Goal: Task Accomplishment & Management: Use online tool/utility

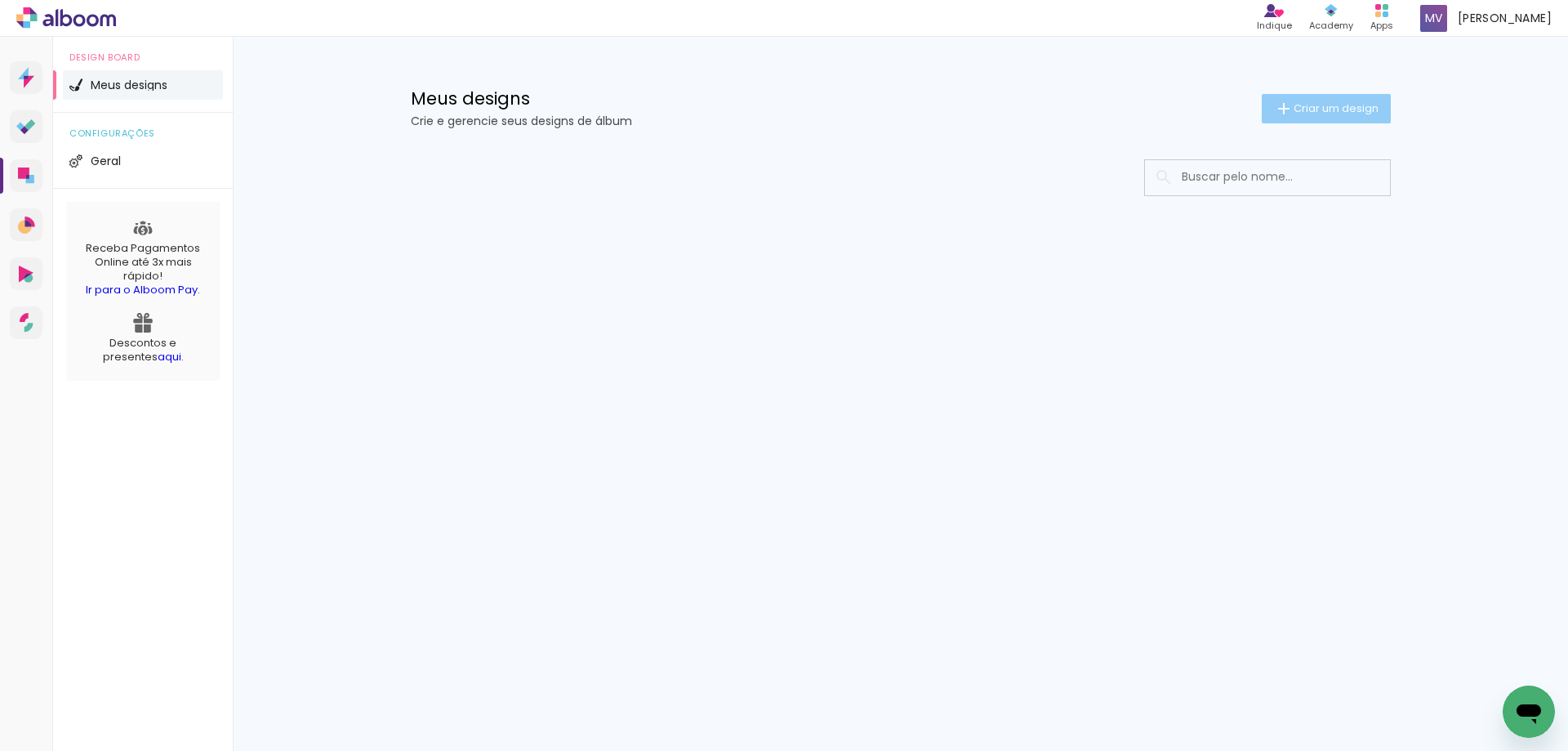
click at [1294, 103] on span "Criar um design" at bounding box center [1335, 108] width 85 height 10
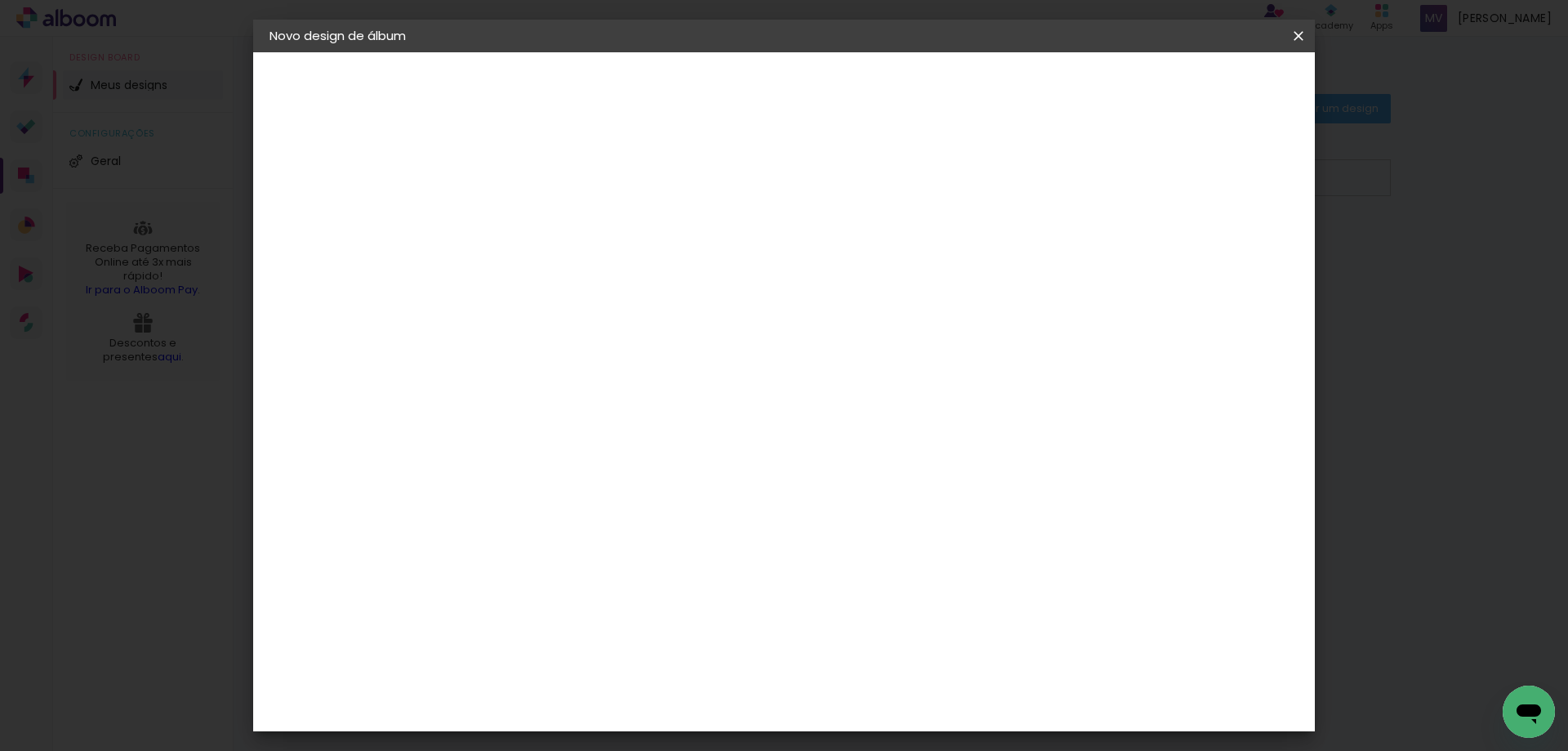
click at [392, 122] on iron-pages "Preenchendo título..." at bounding box center [358, 121] width 179 height 33
click at [537, 222] on input at bounding box center [537, 220] width 0 height 26
type input "15 Anos [PERSON_NAME]"
type paper-input "15 Anos [PERSON_NAME]"
click at [704, 91] on paper-button "Avançar" at bounding box center [664, 86] width 80 height 27
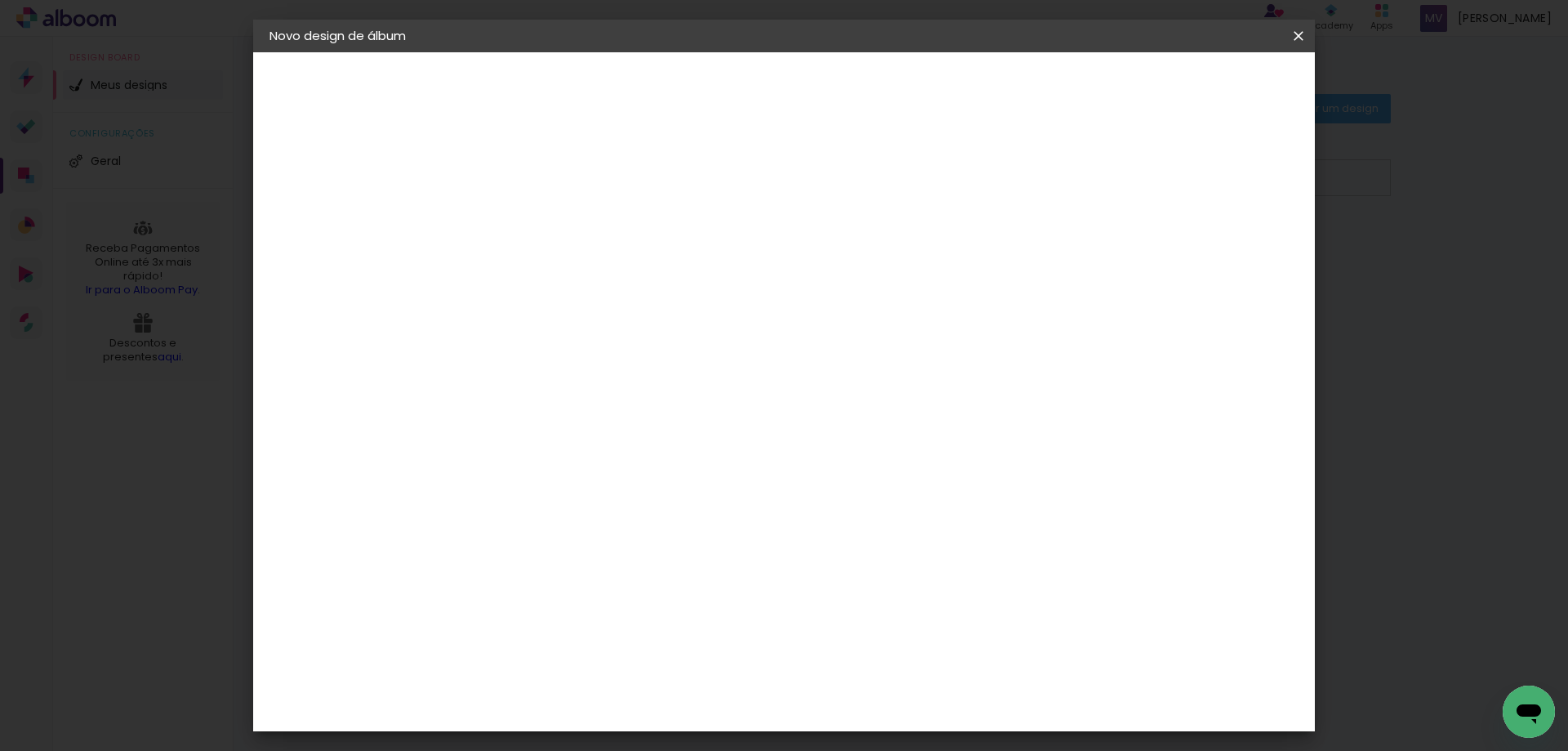
click at [628, 312] on input at bounding box center [578, 311] width 165 height 21
type input "pro"
type paper-input "pro"
click at [555, 636] on div "ProFox" at bounding box center [548, 642] width 44 height 13
click at [554, 636] on div "ProFox" at bounding box center [548, 642] width 44 height 13
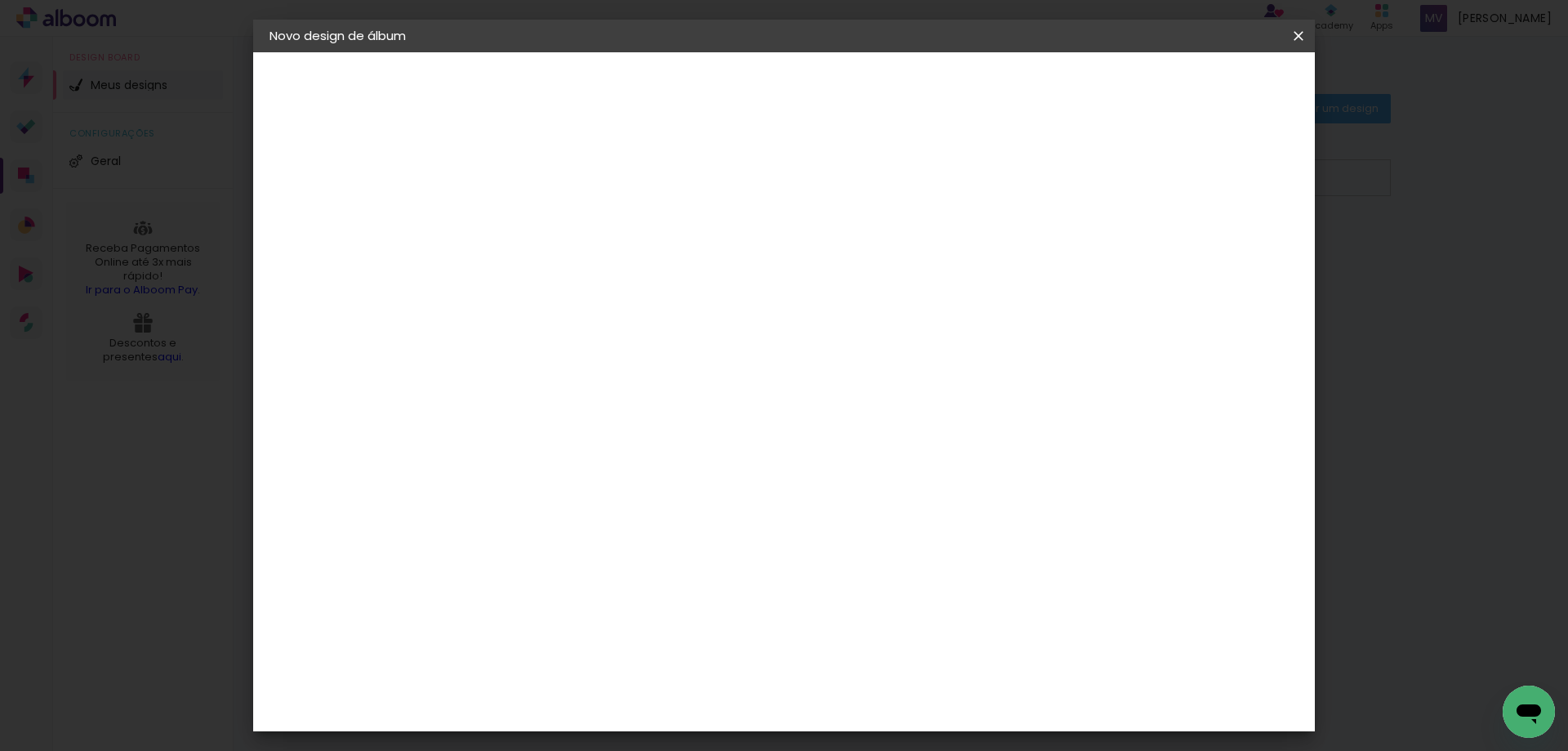
click at [554, 636] on div "ProFox" at bounding box center [548, 642] width 44 height 13
click at [0, 0] on slot "Avançar" at bounding box center [0, 0] width 0 height 0
click at [647, 579] on span "20 × 20" at bounding box center [609, 600] width 76 height 44
click at [647, 665] on span "30 × 30" at bounding box center [609, 682] width 76 height 33
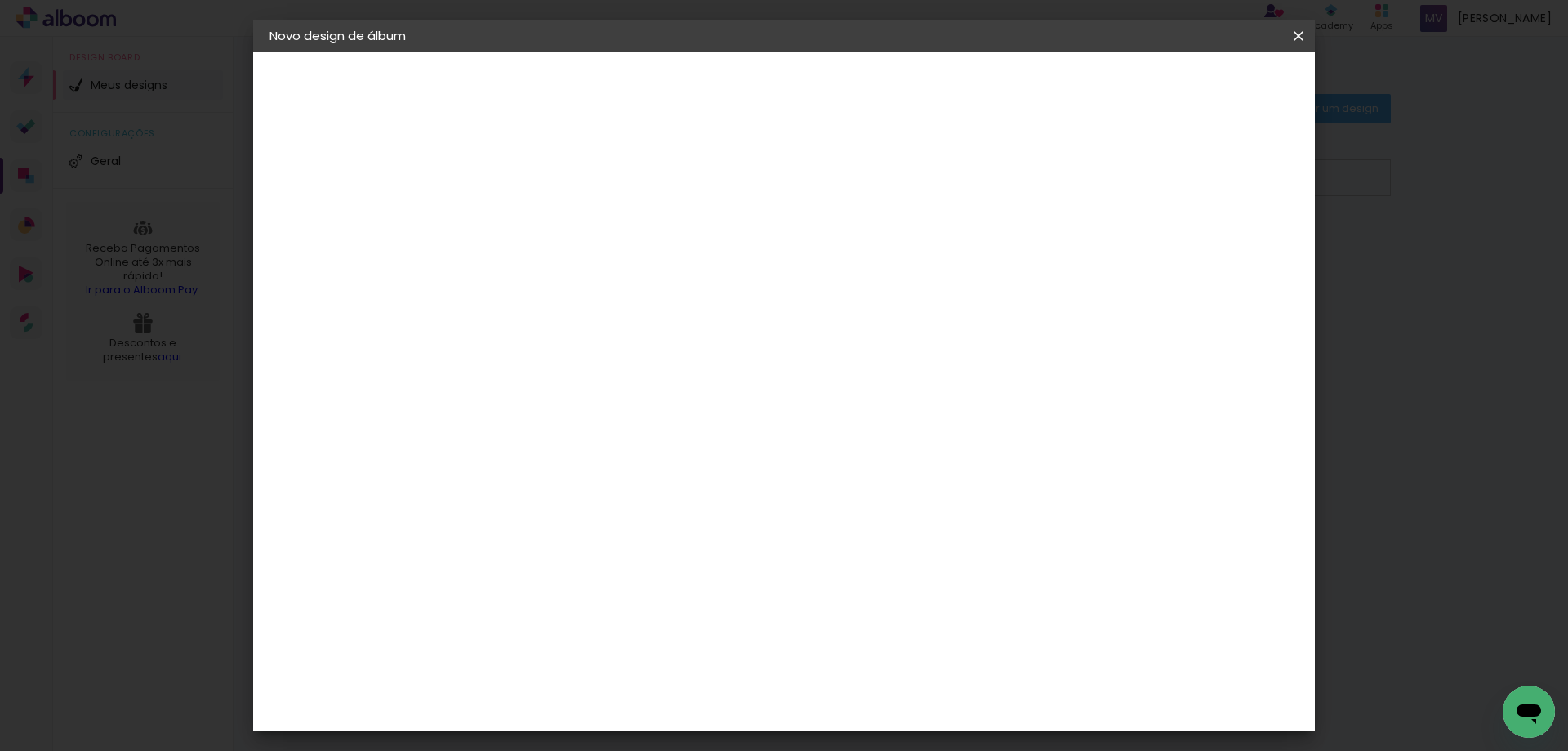
click at [803, 84] on paper-button "Avançar" at bounding box center [763, 86] width 80 height 27
click at [1104, 177] on div at bounding box center [1096, 176] width 15 height 15
type paper-checkbox "on"
click at [1196, 92] on span "Iniciar design" at bounding box center [1158, 86] width 74 height 11
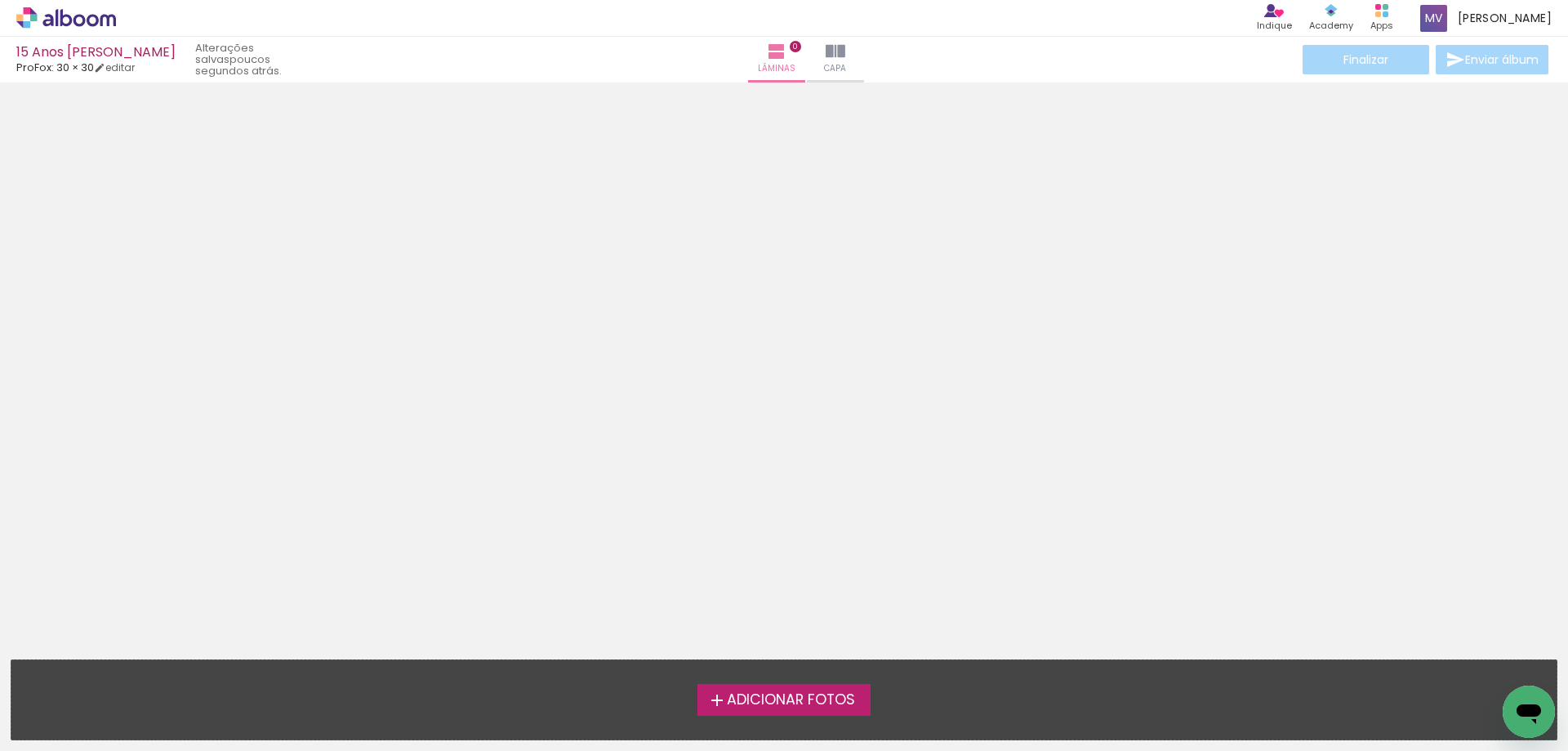
click at [755, 695] on span "Adicionar Fotos" at bounding box center [791, 700] width 128 height 15
click at [0, 0] on input "file" at bounding box center [0, 0] width 0 height 0
